Goal: Complete application form

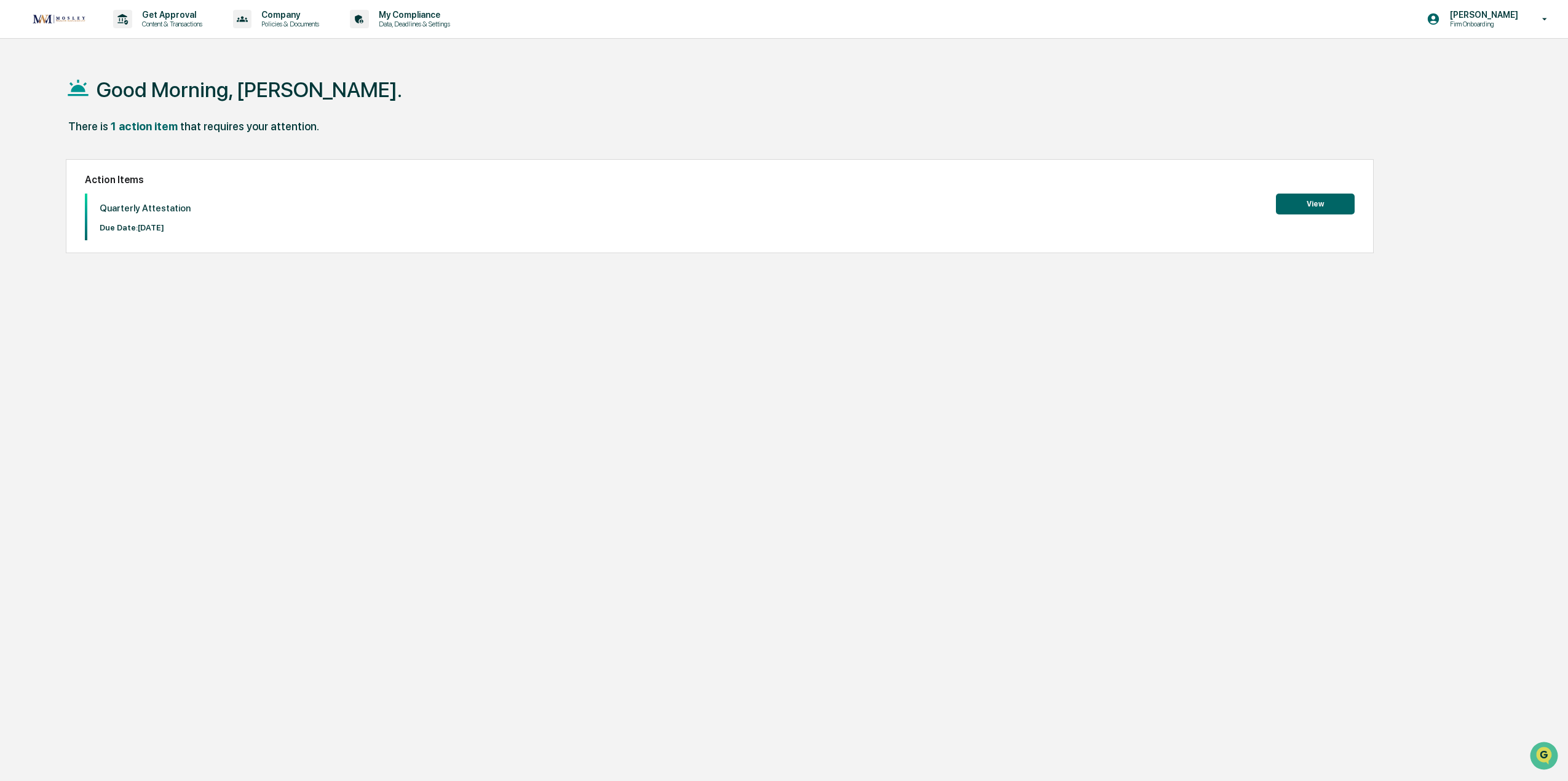
click at [1313, 211] on button "View" at bounding box center [1315, 204] width 79 height 21
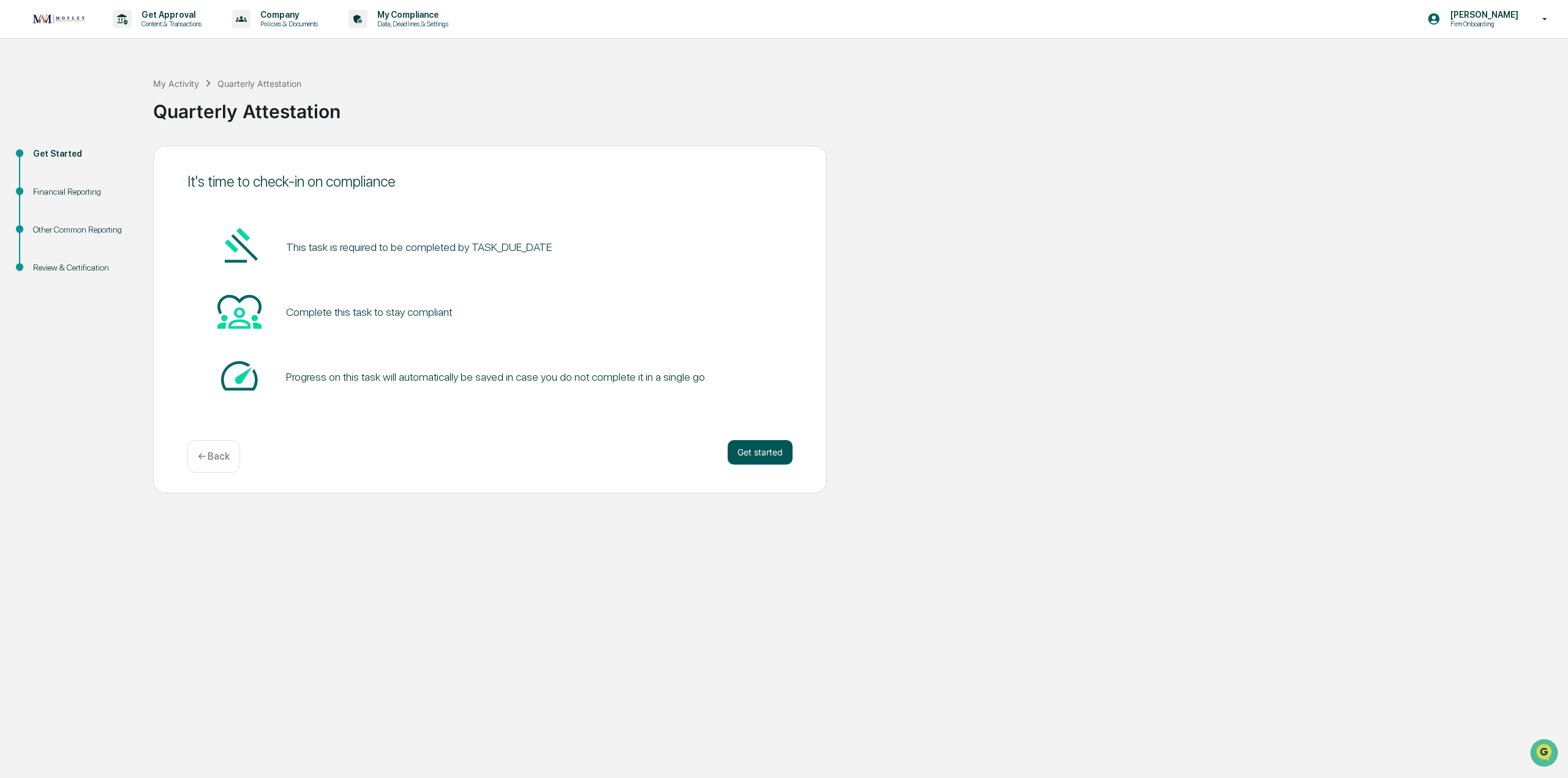
click at [752, 458] on button "Get started" at bounding box center [760, 452] width 65 height 24
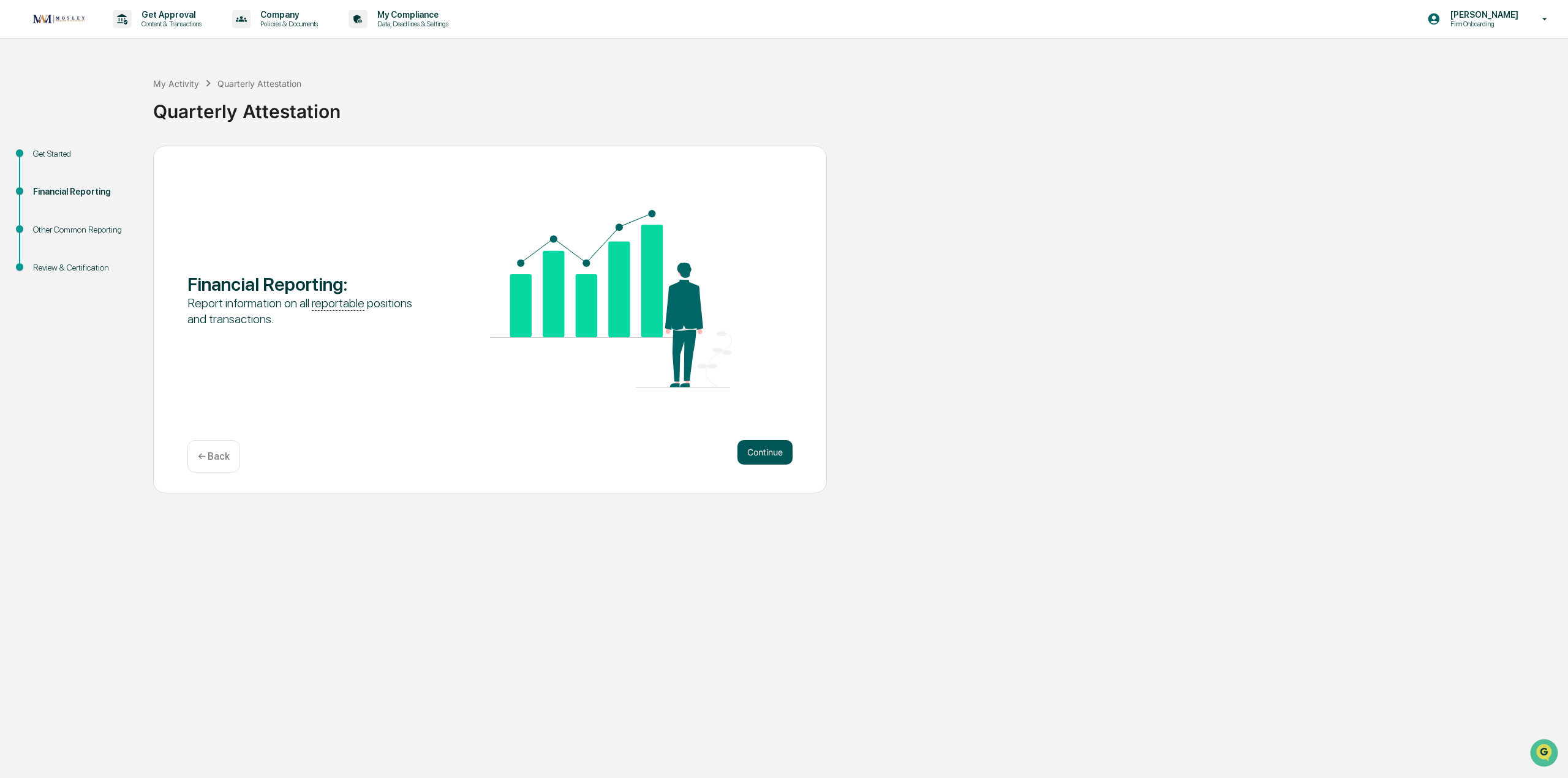
click at [764, 455] on button "Continue" at bounding box center [765, 452] width 55 height 24
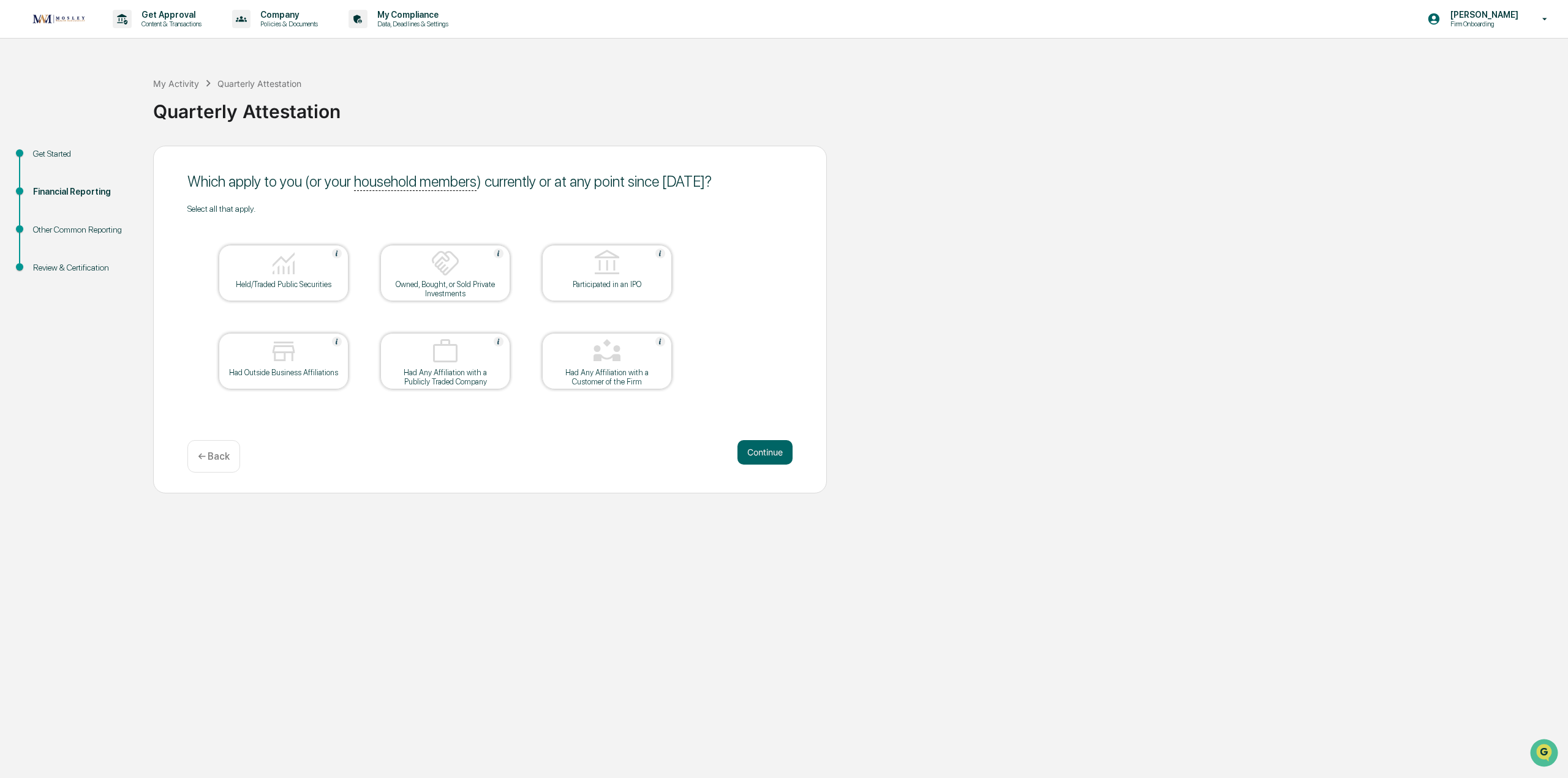
click at [753, 333] on div "Select all that apply. Held/Traded Public Securities Owned, Bought, or Sold Pri…" at bounding box center [490, 312] width 605 height 217
click at [778, 314] on div "Select all that apply. Held/Traded Public Securities Owned, Bought, or Sold Pri…" at bounding box center [490, 312] width 605 height 217
click at [332, 288] on div "Held/Traded Public Securities" at bounding box center [283, 284] width 110 height 9
click at [766, 459] on button "Continue" at bounding box center [765, 452] width 55 height 24
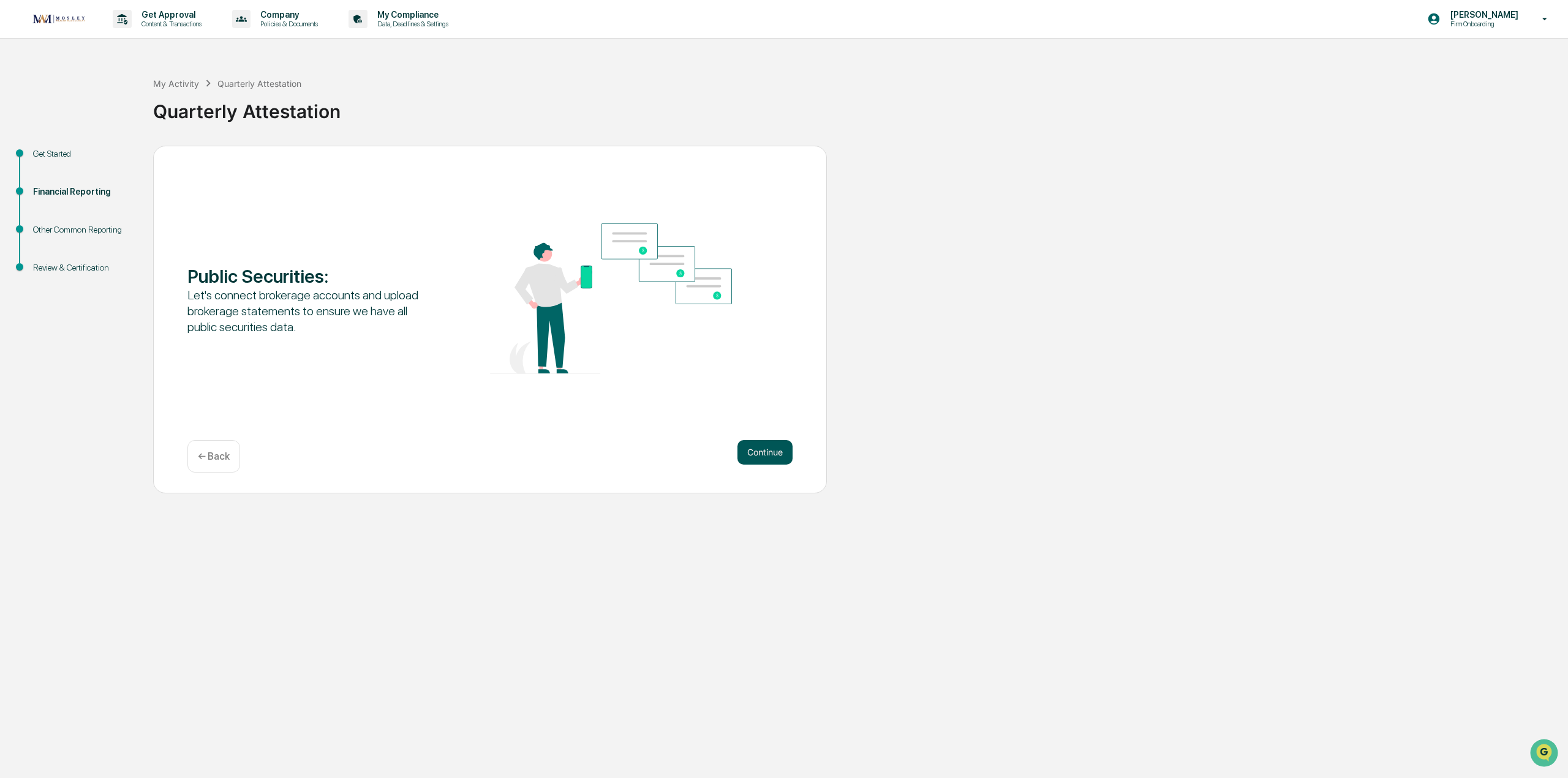
click at [781, 459] on button "Continue" at bounding box center [765, 452] width 55 height 24
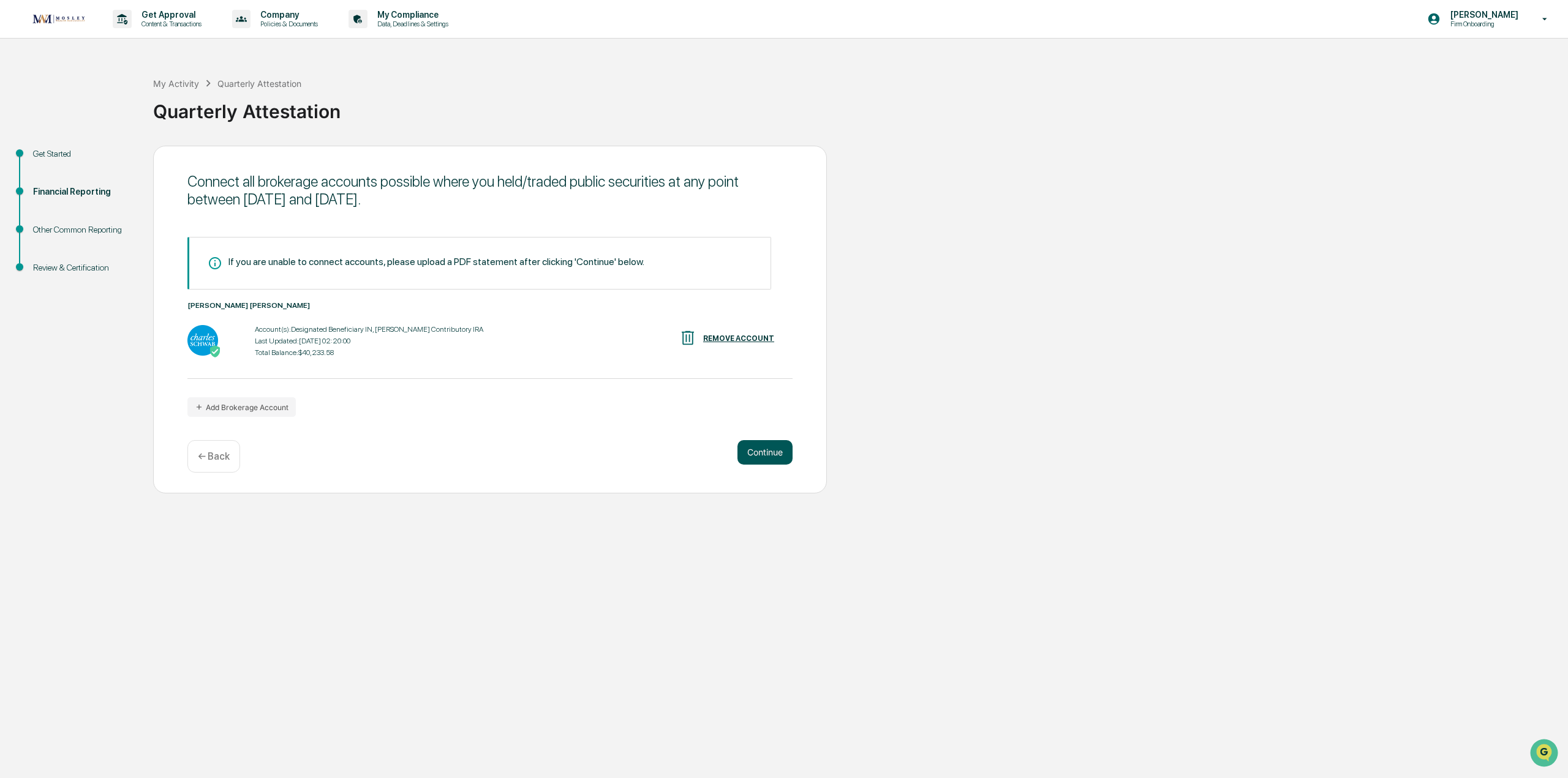
click at [770, 459] on button "Continue" at bounding box center [765, 452] width 55 height 24
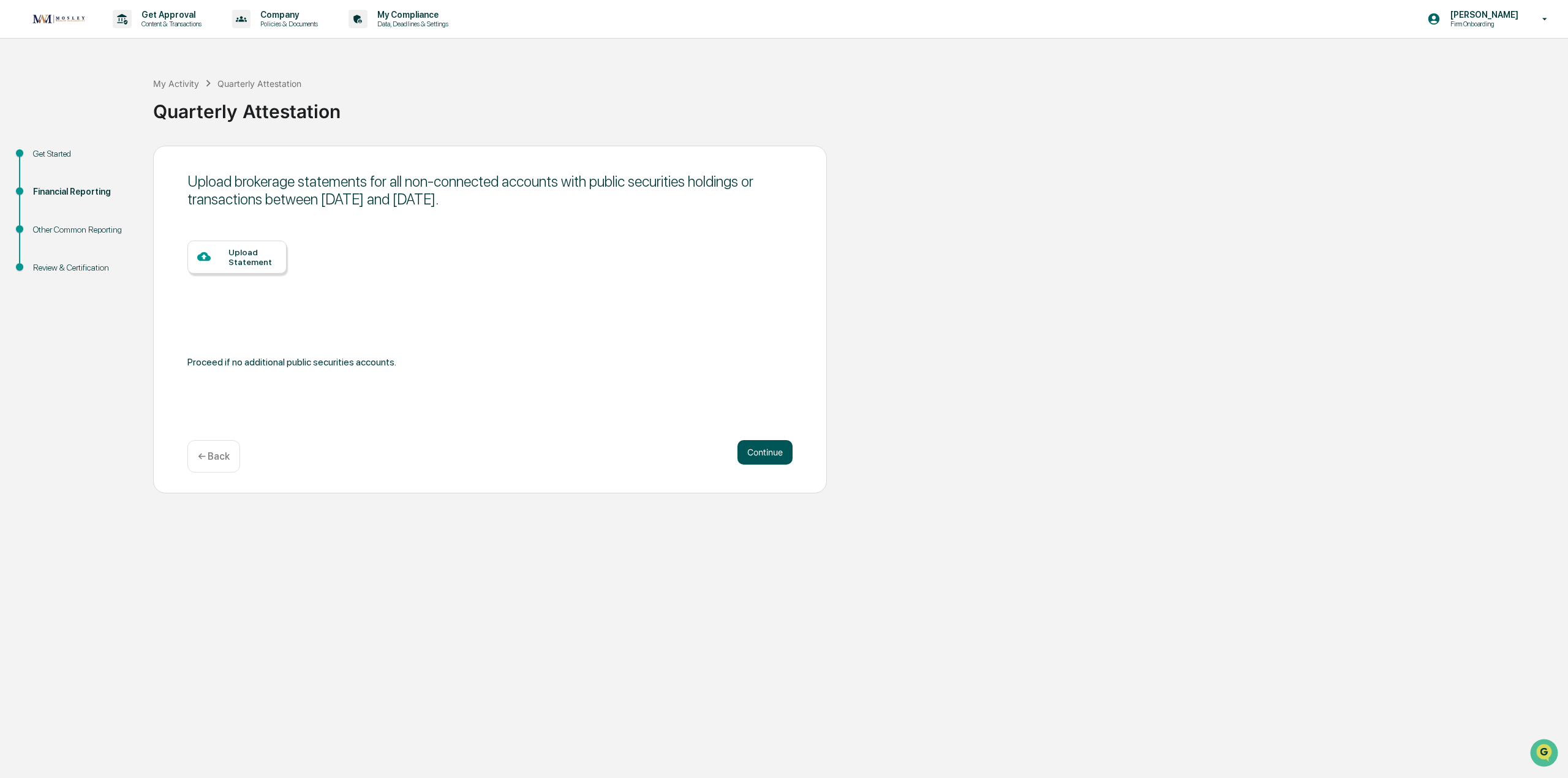
click at [770, 459] on button "Continue" at bounding box center [765, 452] width 55 height 24
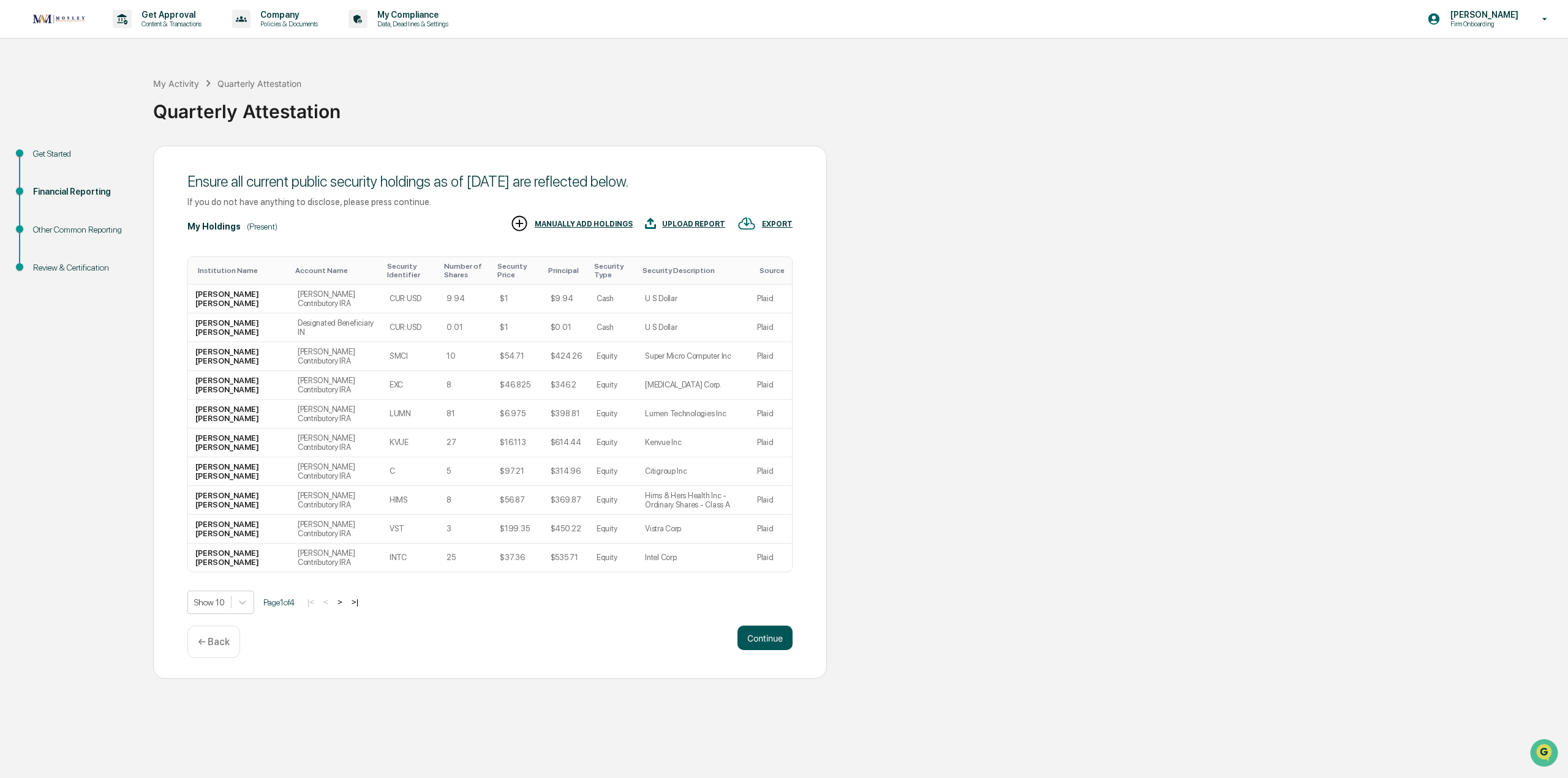
click at [759, 637] on button "Continue" at bounding box center [765, 638] width 55 height 24
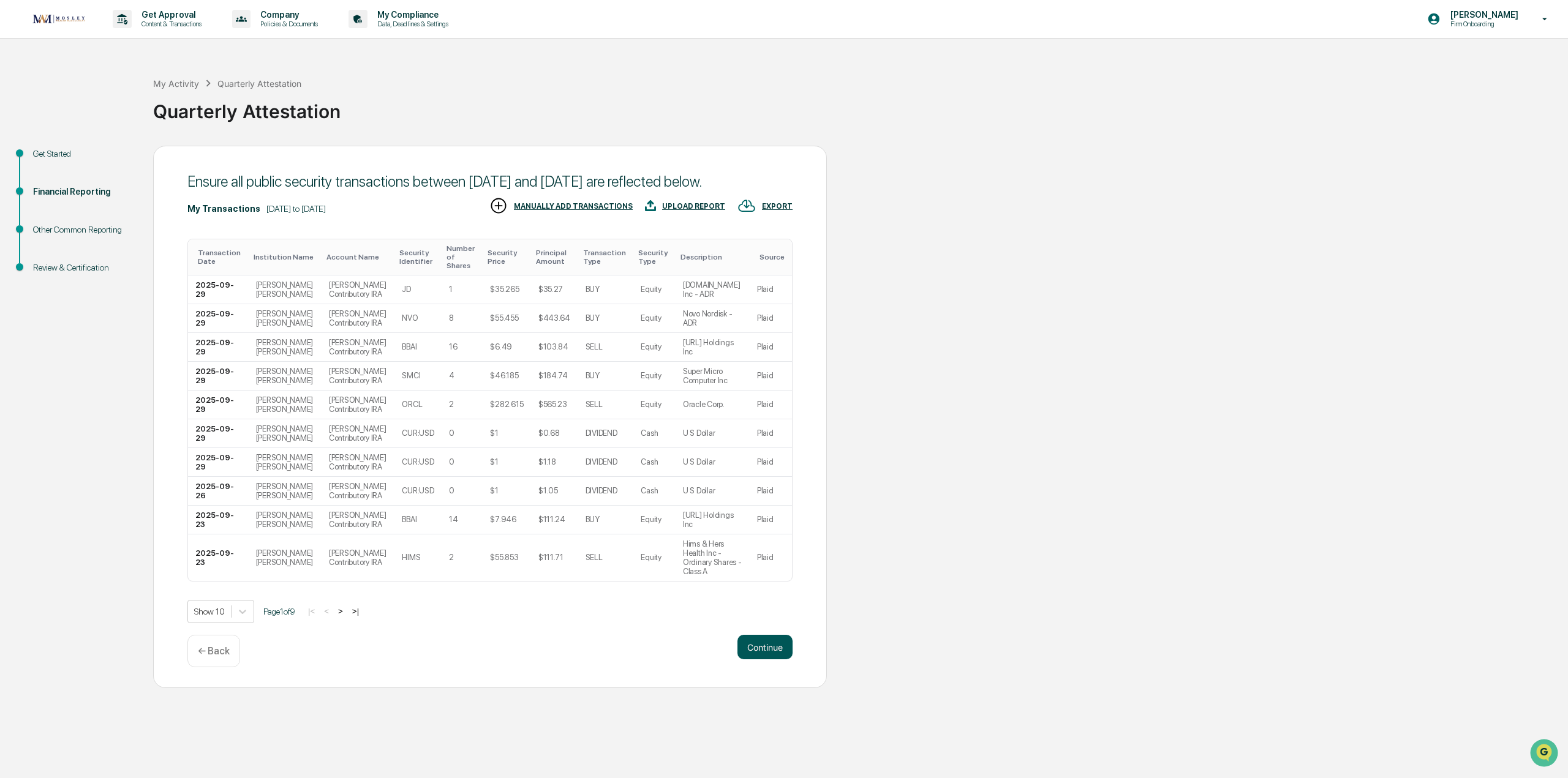
click at [747, 660] on button "Continue" at bounding box center [765, 647] width 55 height 24
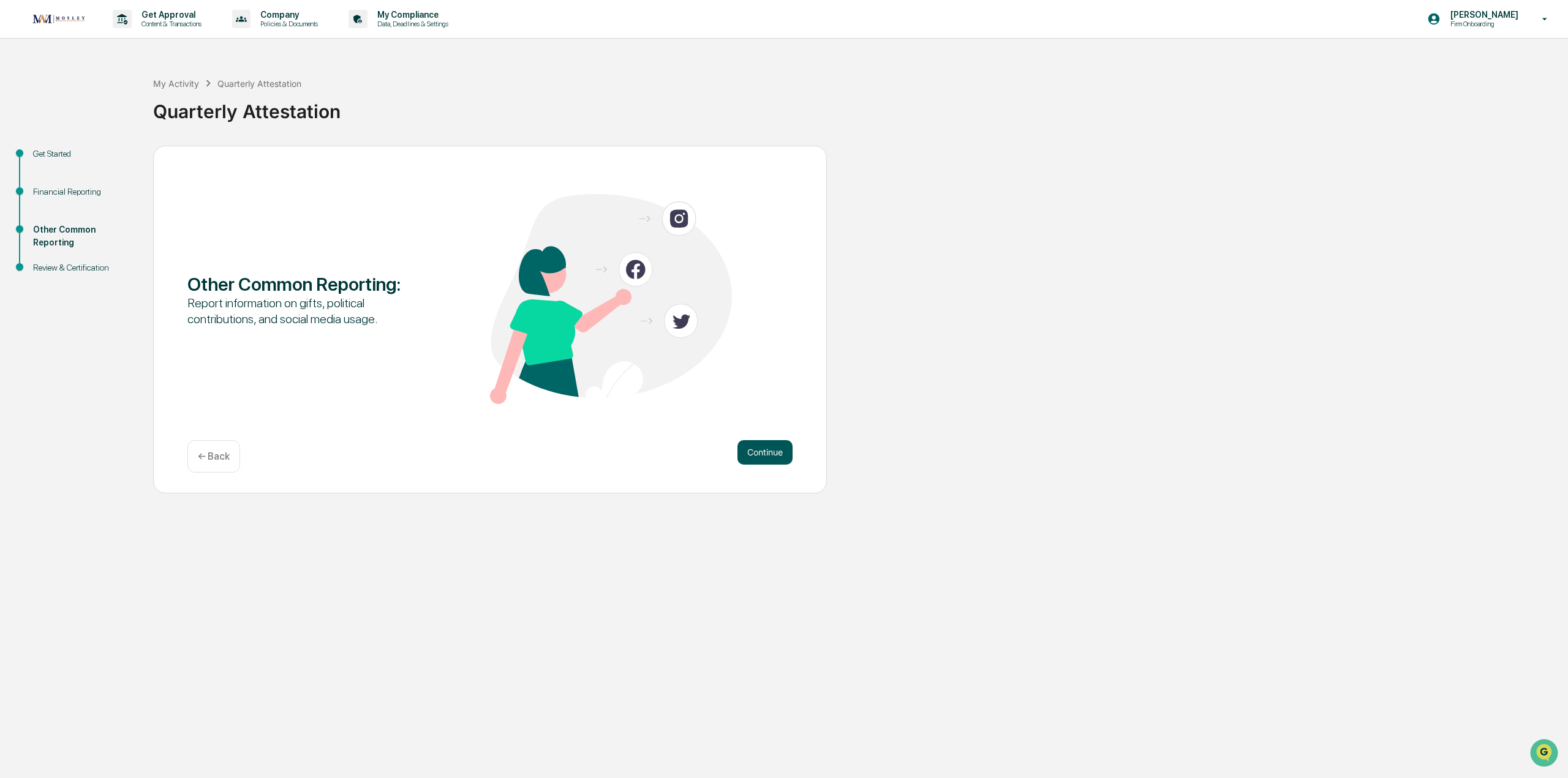
click at [761, 452] on button "Continue" at bounding box center [765, 452] width 55 height 24
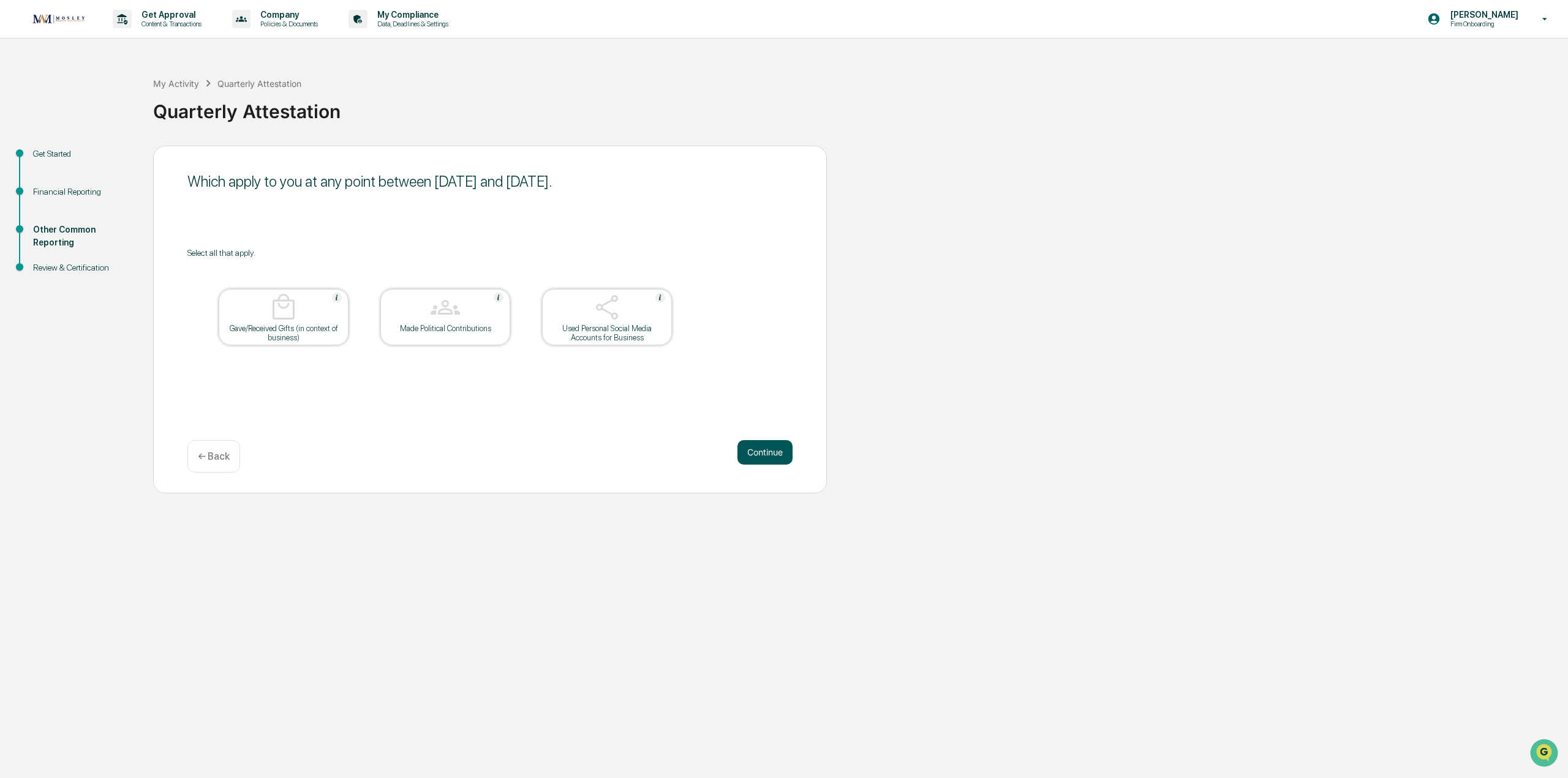
click at [764, 451] on button "Continue" at bounding box center [765, 452] width 55 height 24
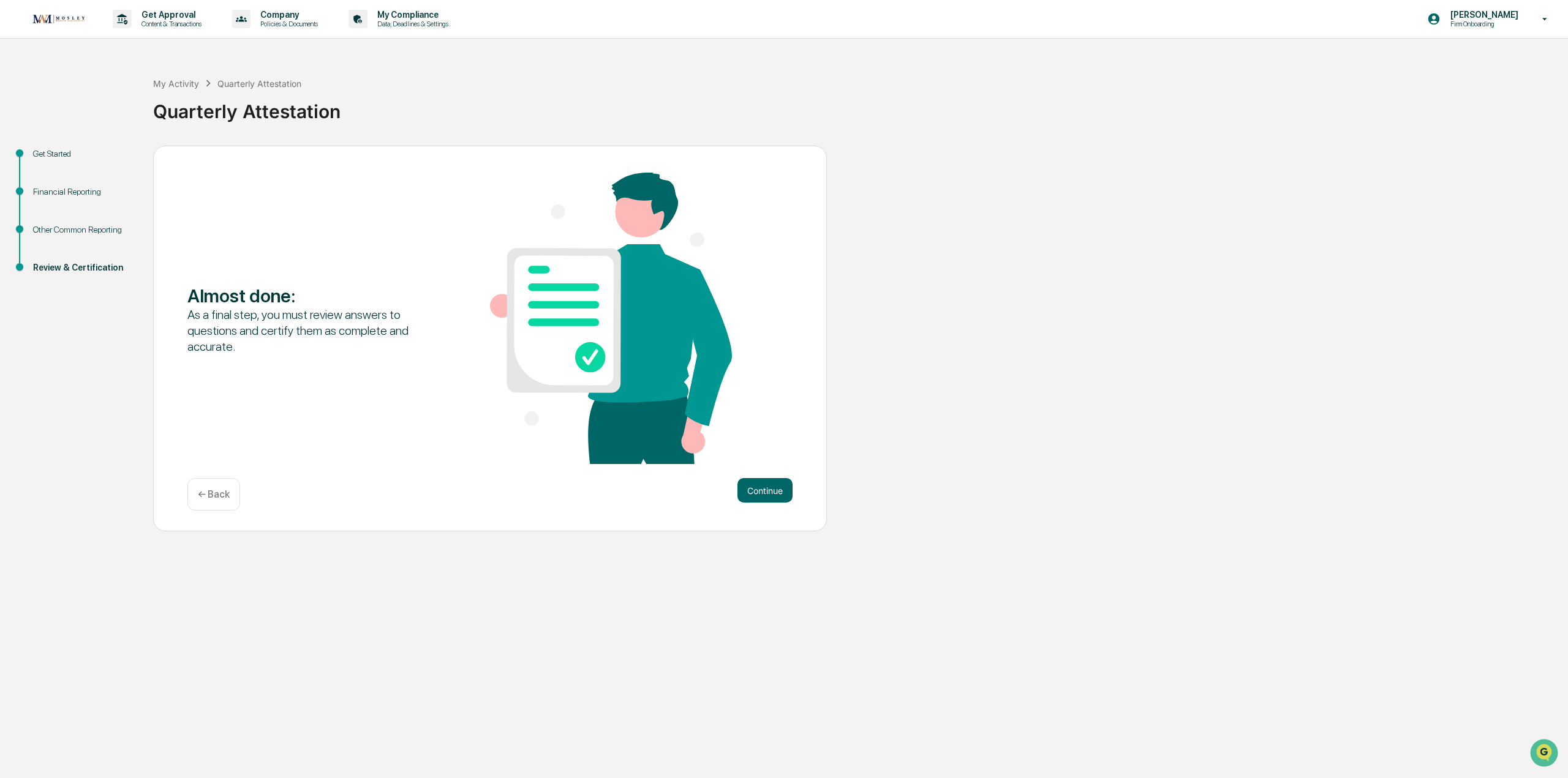
click at [771, 503] on div "Continue ← Back" at bounding box center [490, 494] width 605 height 32
click at [767, 489] on button "Continue" at bounding box center [765, 490] width 55 height 24
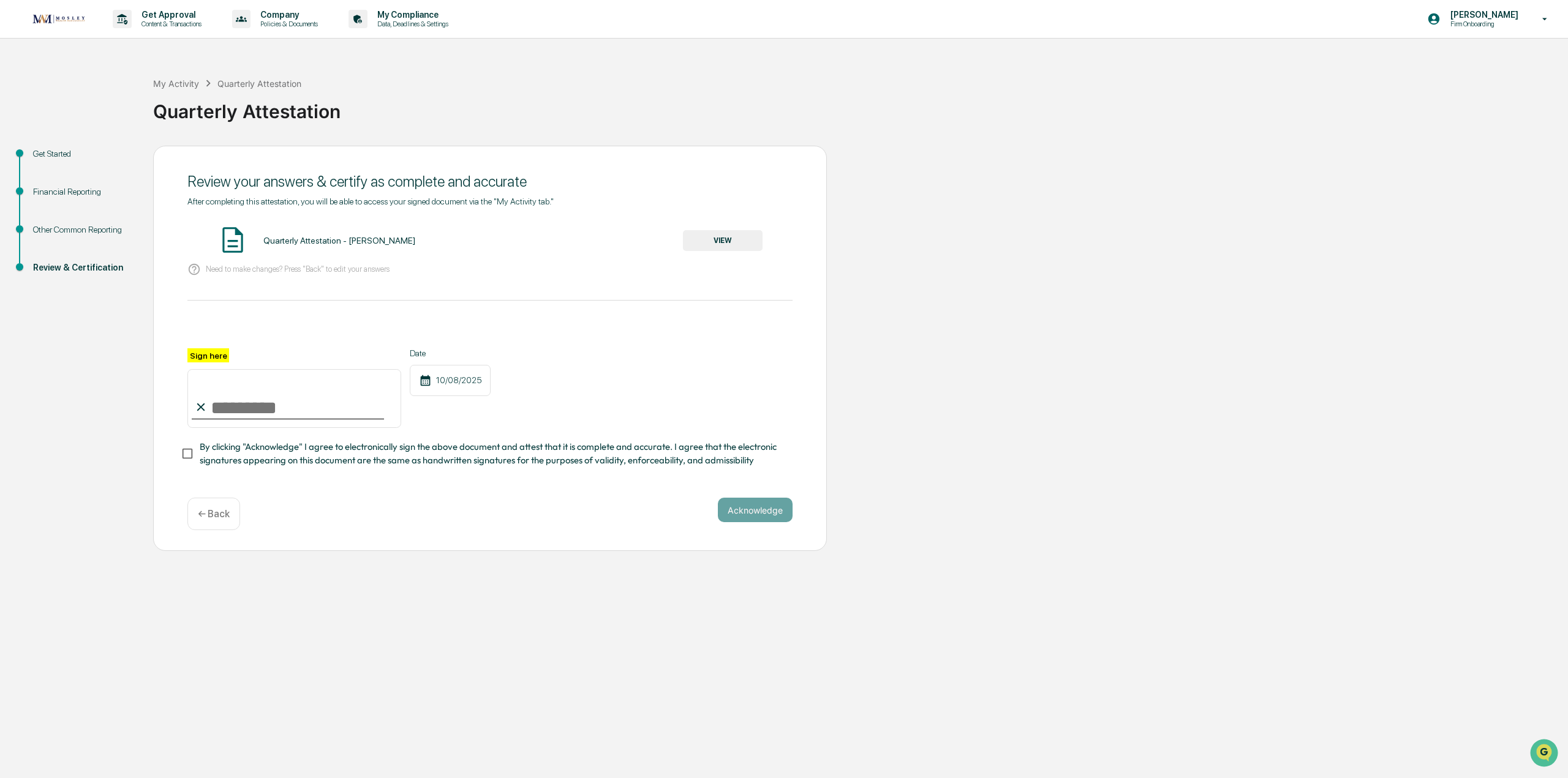
click at [259, 407] on input "Sign here" at bounding box center [294, 398] width 214 height 59
type input "*********"
click at [736, 519] on button "Acknowledge" at bounding box center [755, 510] width 75 height 24
click at [709, 237] on button "VIEW" at bounding box center [723, 241] width 80 height 21
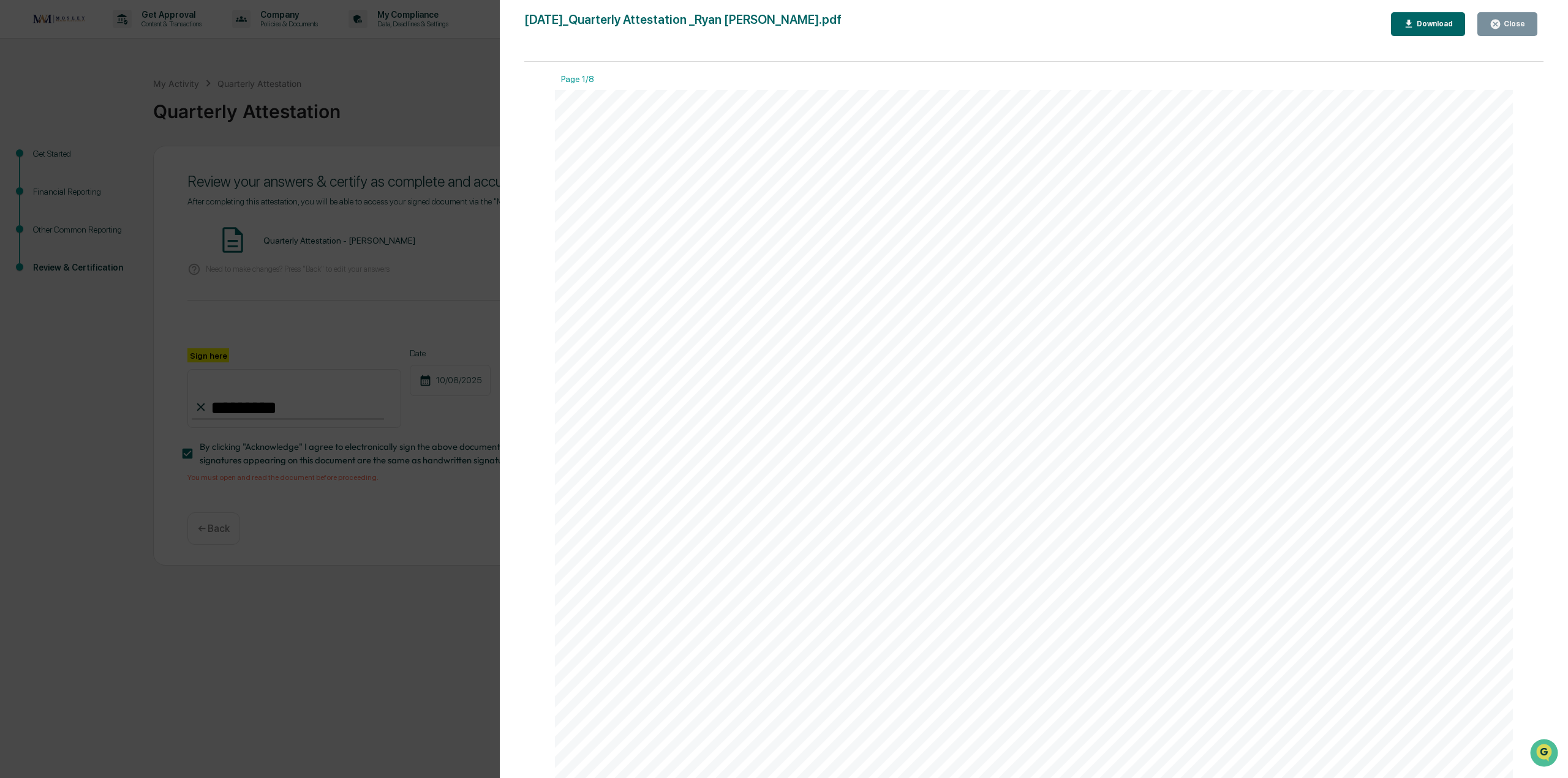
click at [1509, 24] on div "Close" at bounding box center [1513, 23] width 24 height 8
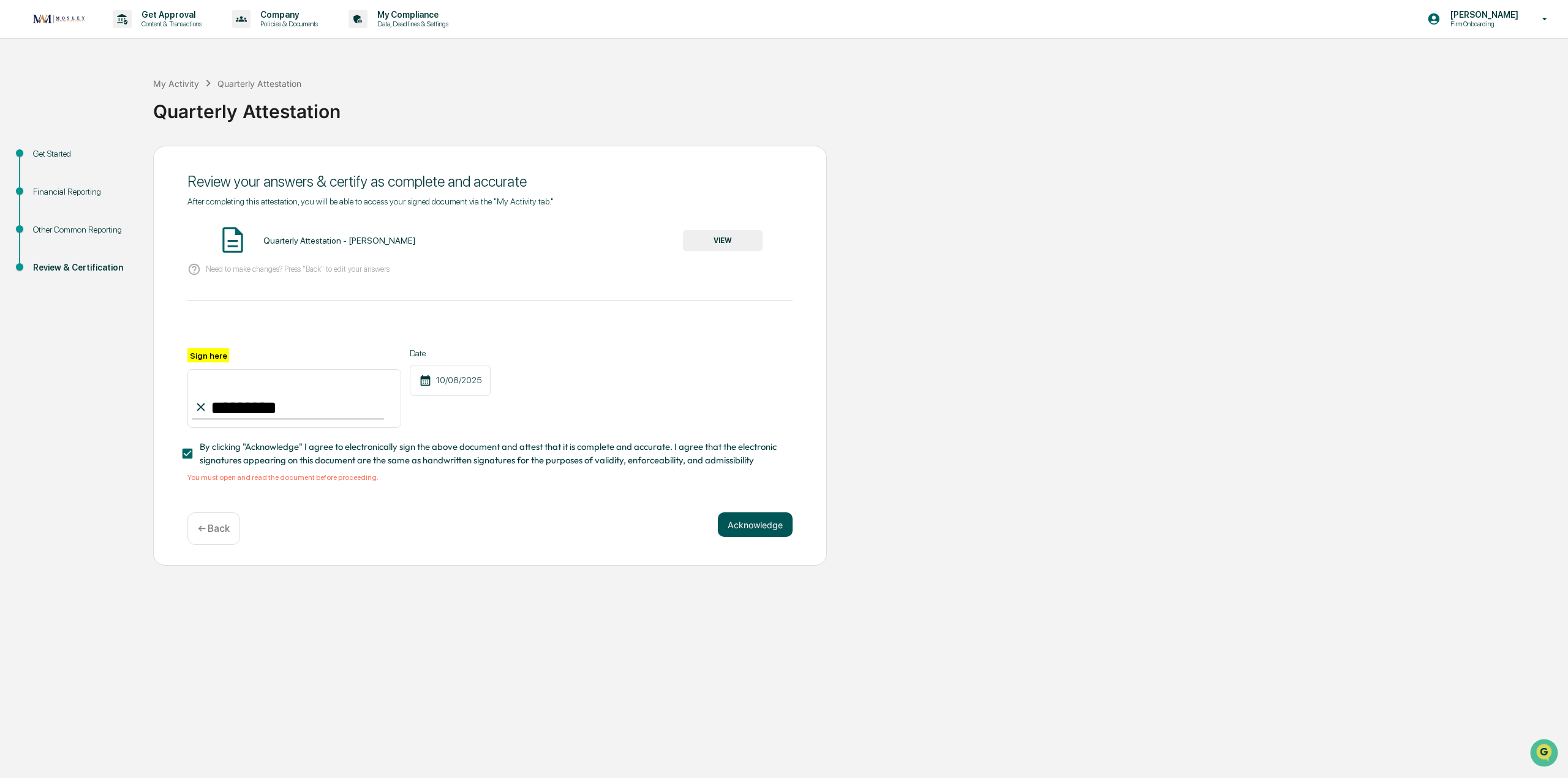
click at [769, 524] on button "Acknowledge" at bounding box center [755, 524] width 75 height 24
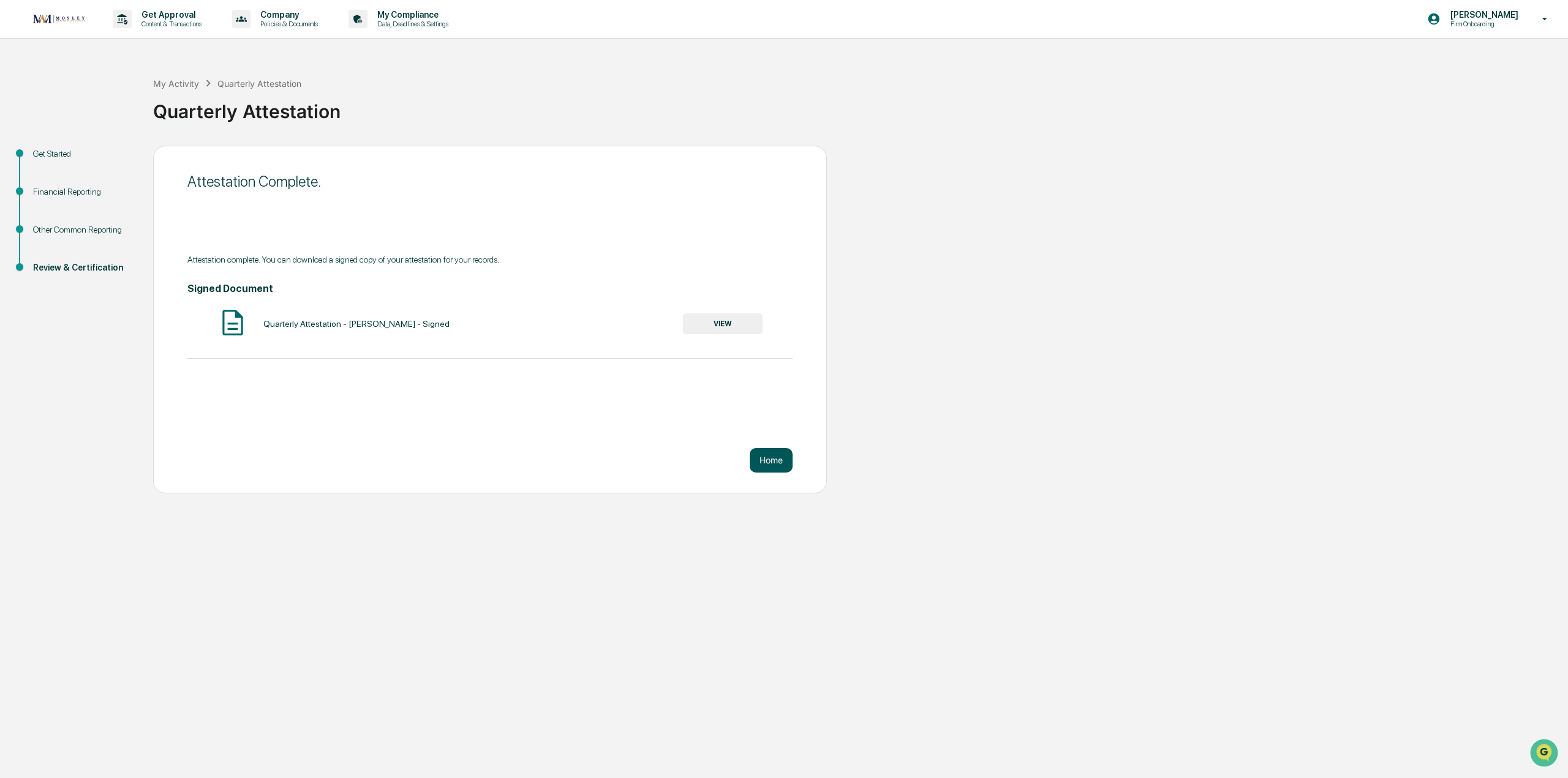
click at [785, 468] on button "Home" at bounding box center [771, 461] width 43 height 24
